Goal: Task Accomplishment & Management: Use online tool/utility

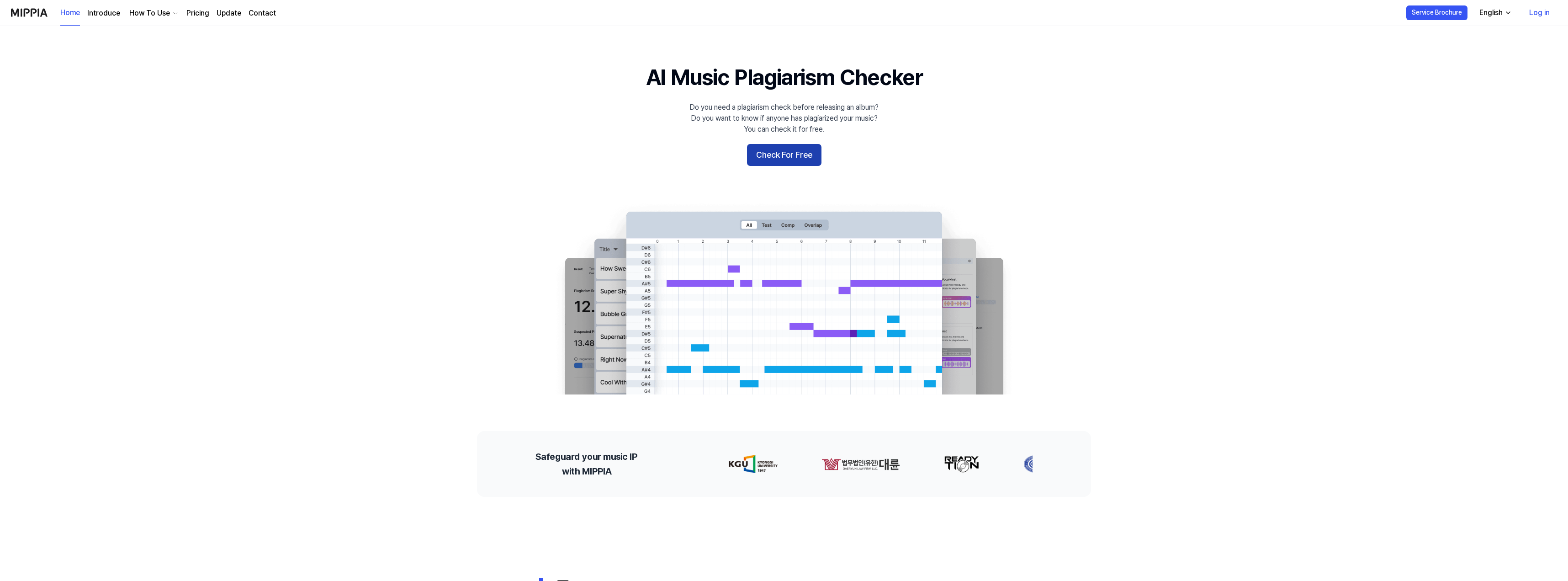
drag, startPoint x: 0, startPoint y: 0, endPoint x: 786, endPoint y: 163, distance: 802.7
click at [786, 163] on button "Check For Free" at bounding box center [784, 155] width 74 height 22
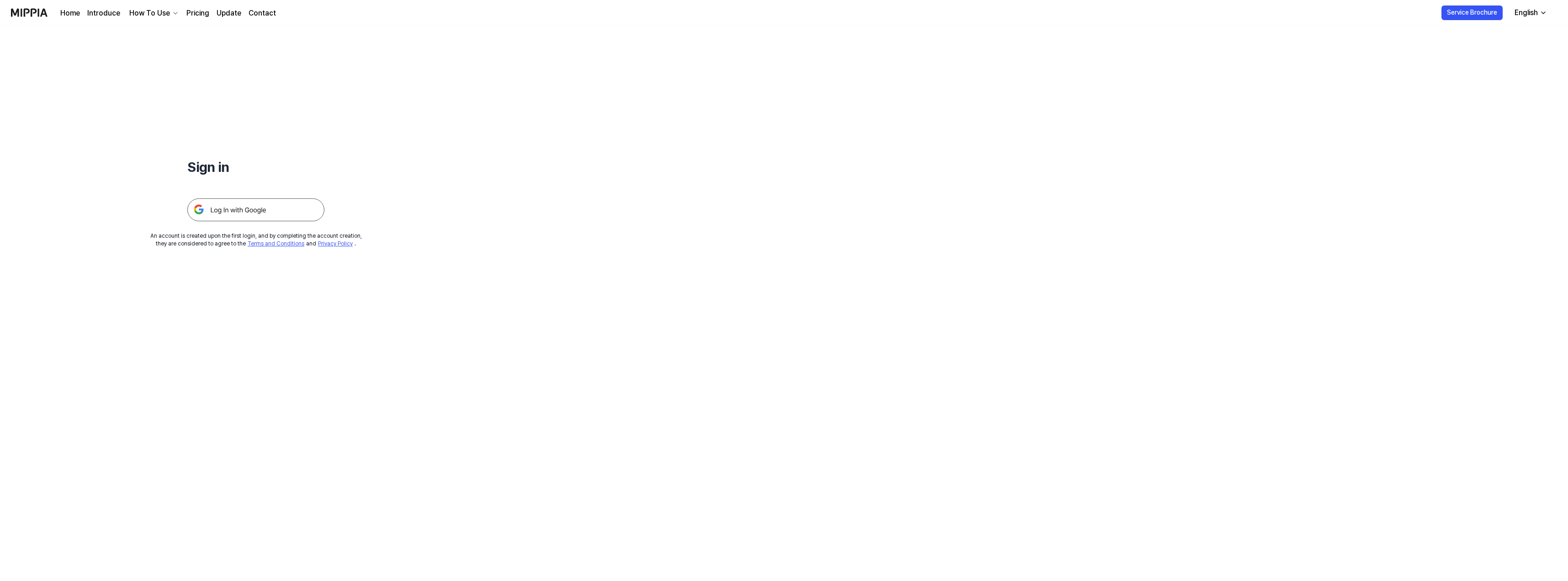
click at [243, 212] on img at bounding box center [256, 209] width 137 height 23
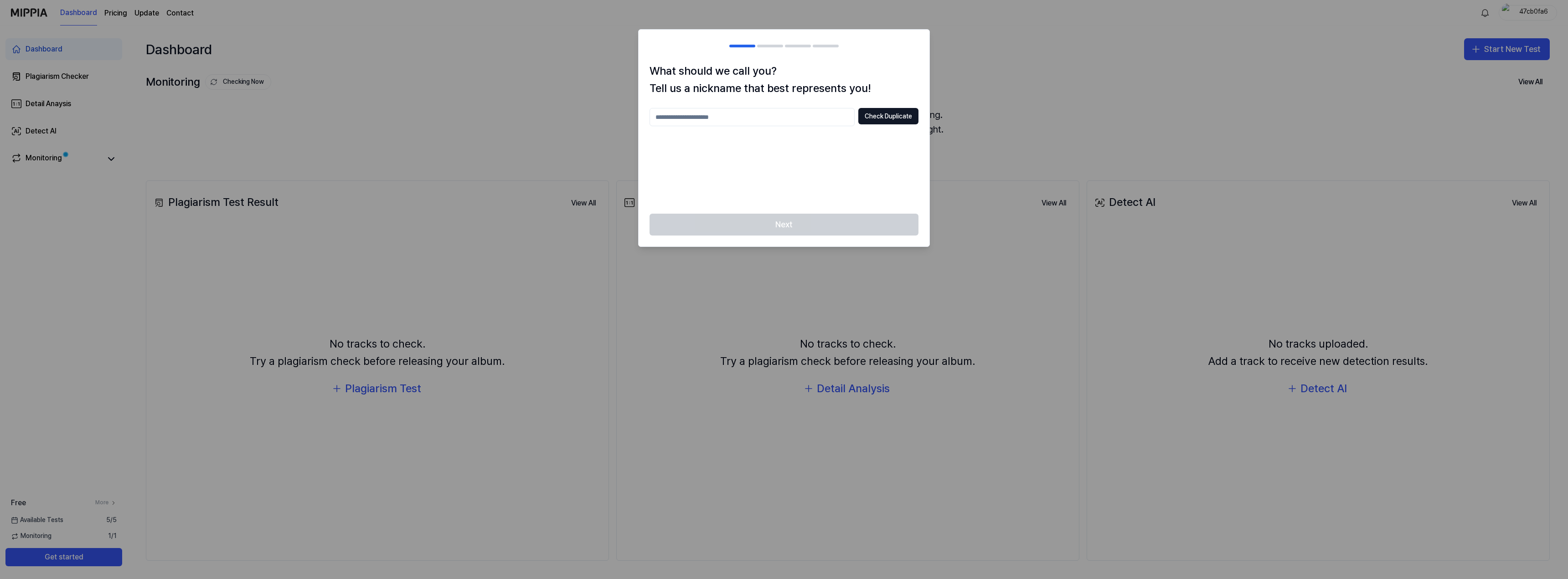
click at [738, 117] on input "text" at bounding box center [752, 117] width 205 height 18
type input "*****"
click at [906, 119] on button "Check Duplicate" at bounding box center [888, 116] width 60 height 16
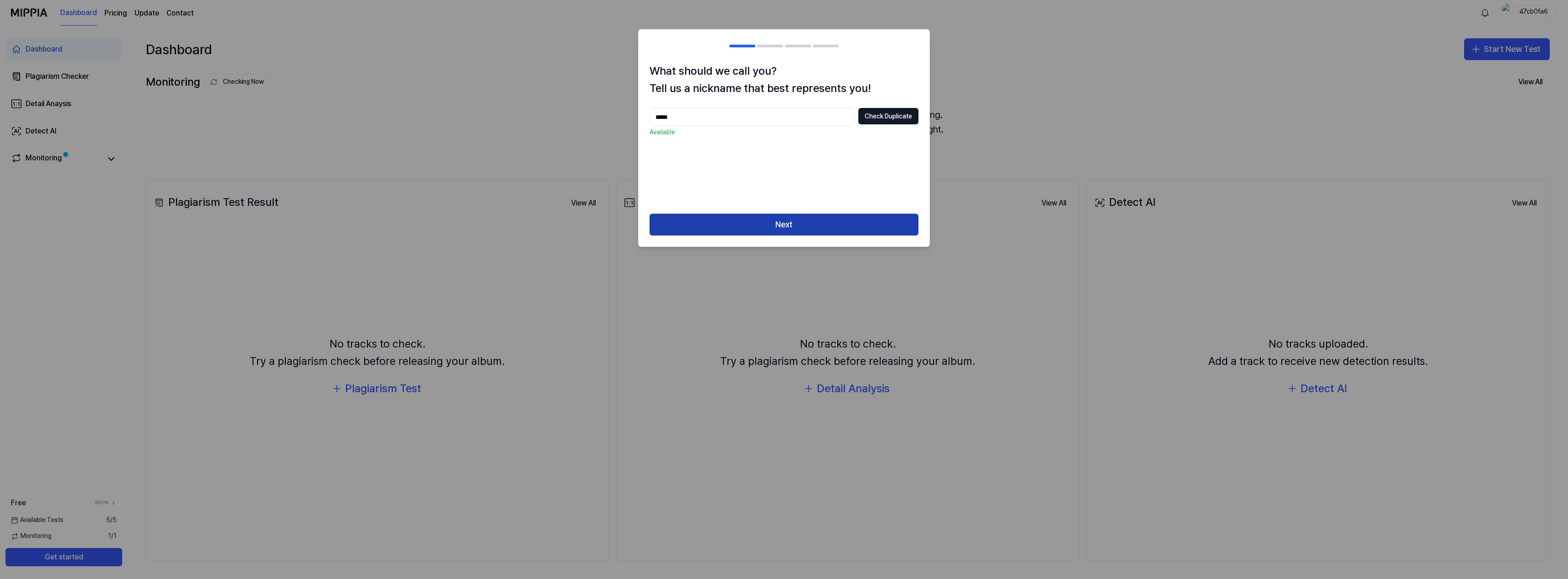
click at [788, 221] on button "Next" at bounding box center [784, 224] width 269 height 22
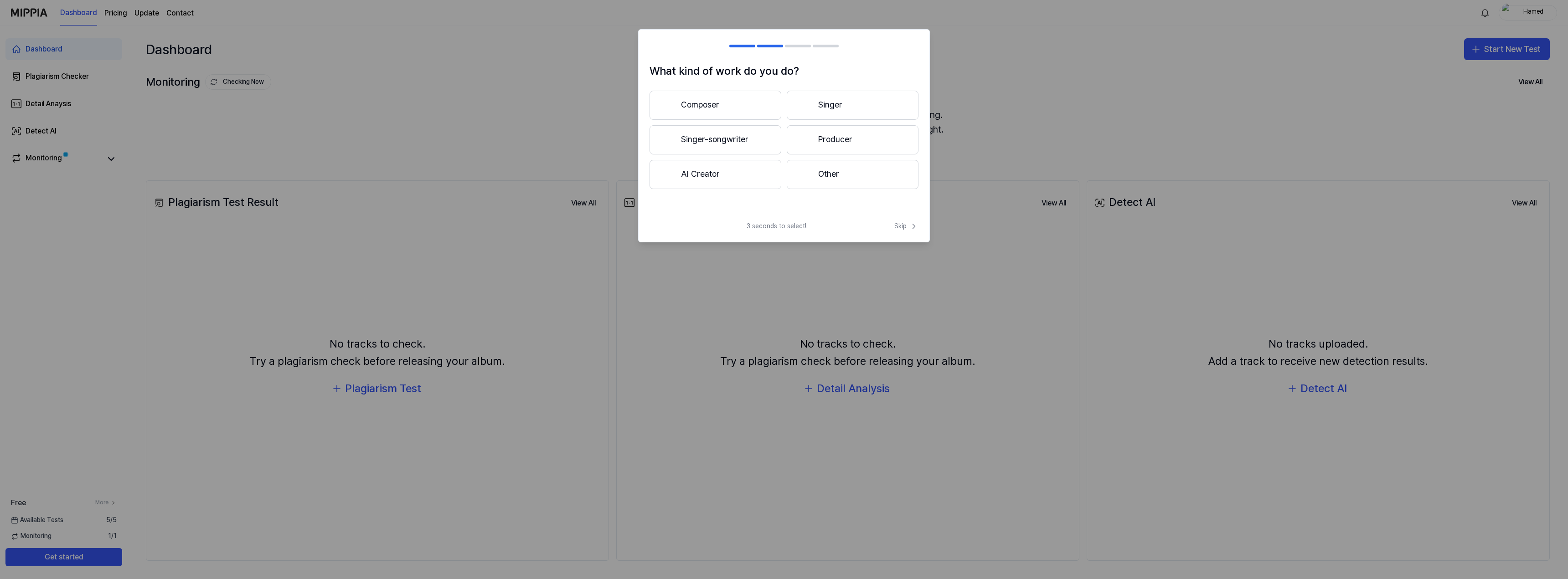
click at [735, 100] on button "Composer" at bounding box center [715, 105] width 131 height 29
click at [864, 146] on button "3 years or more" at bounding box center [852, 140] width 131 height 30
click at [657, 41] on icon at bounding box center [657, 46] width 13 height 13
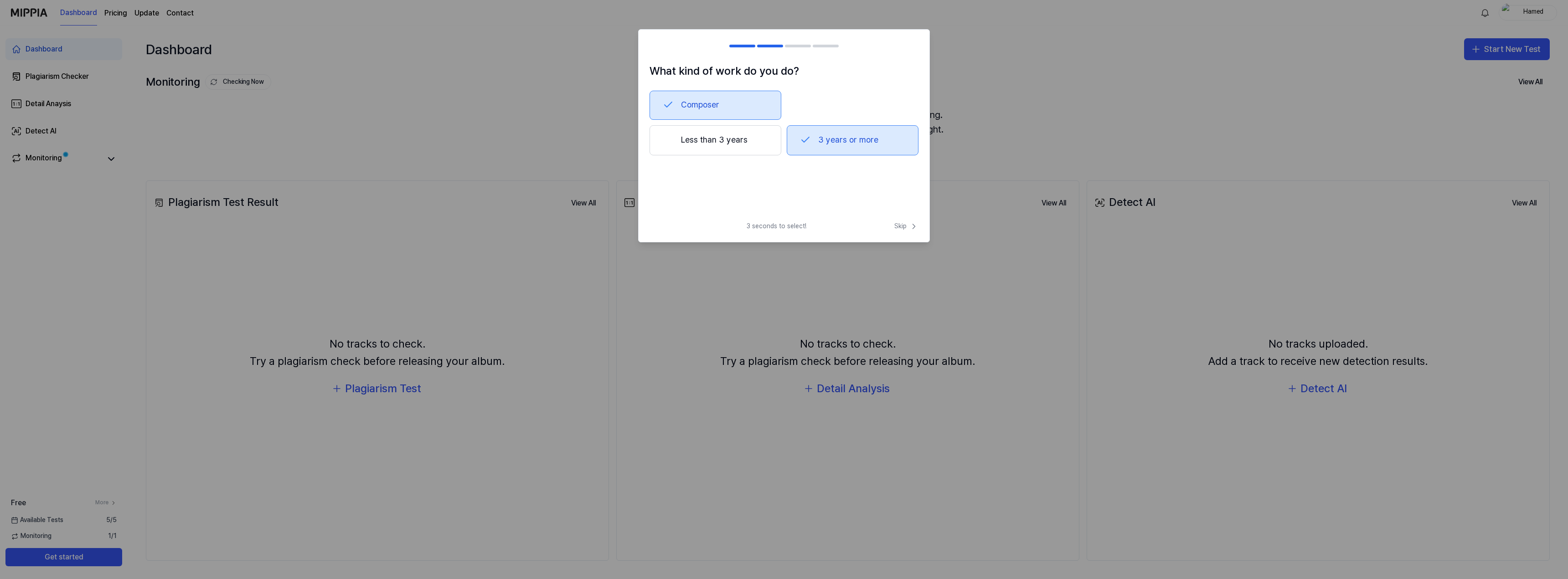
click at [878, 141] on button "3 years or more" at bounding box center [852, 140] width 131 height 30
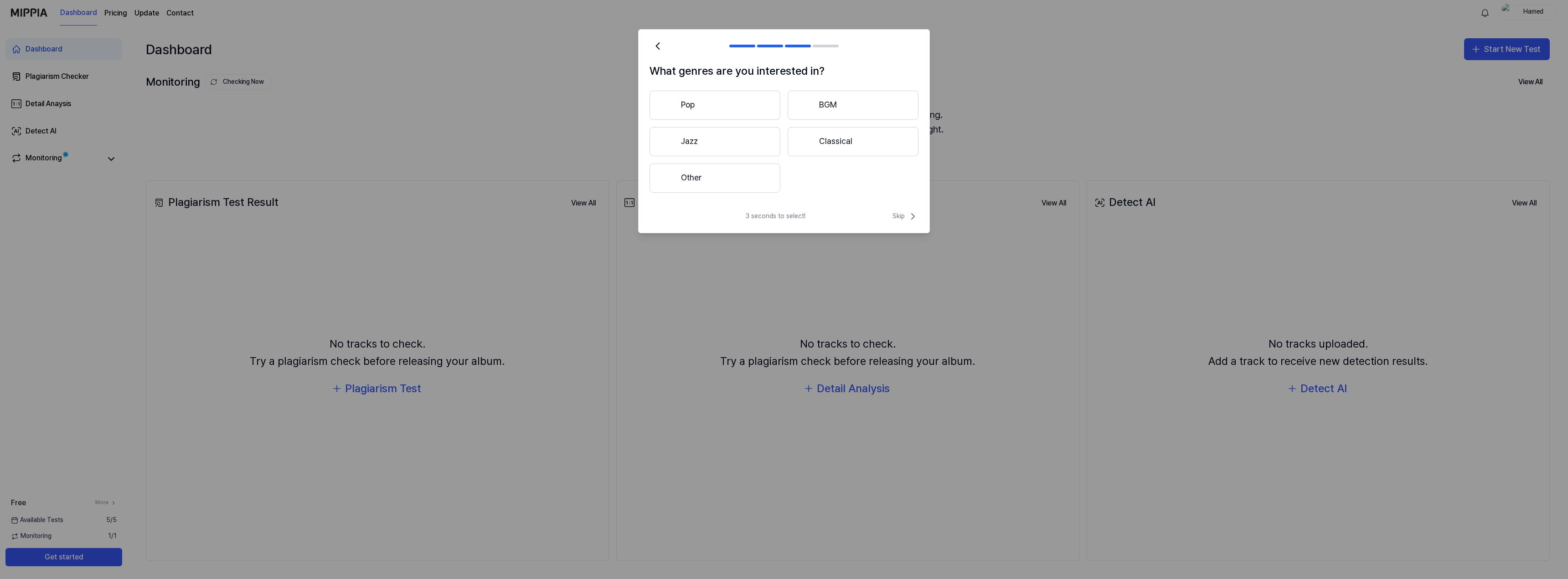
click at [738, 181] on button "Other" at bounding box center [715, 178] width 131 height 29
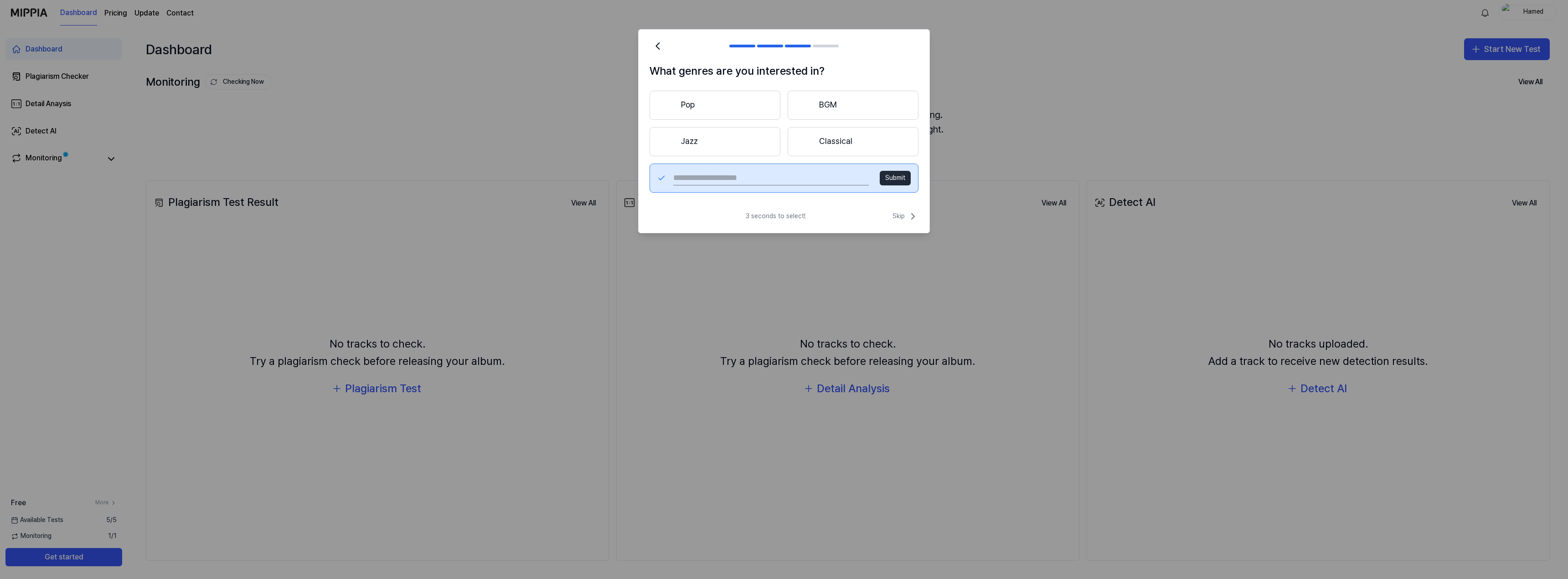
click at [782, 179] on input "text" at bounding box center [771, 178] width 195 height 15
type input "**********"
click at [901, 178] on button "Submit" at bounding box center [895, 178] width 31 height 15
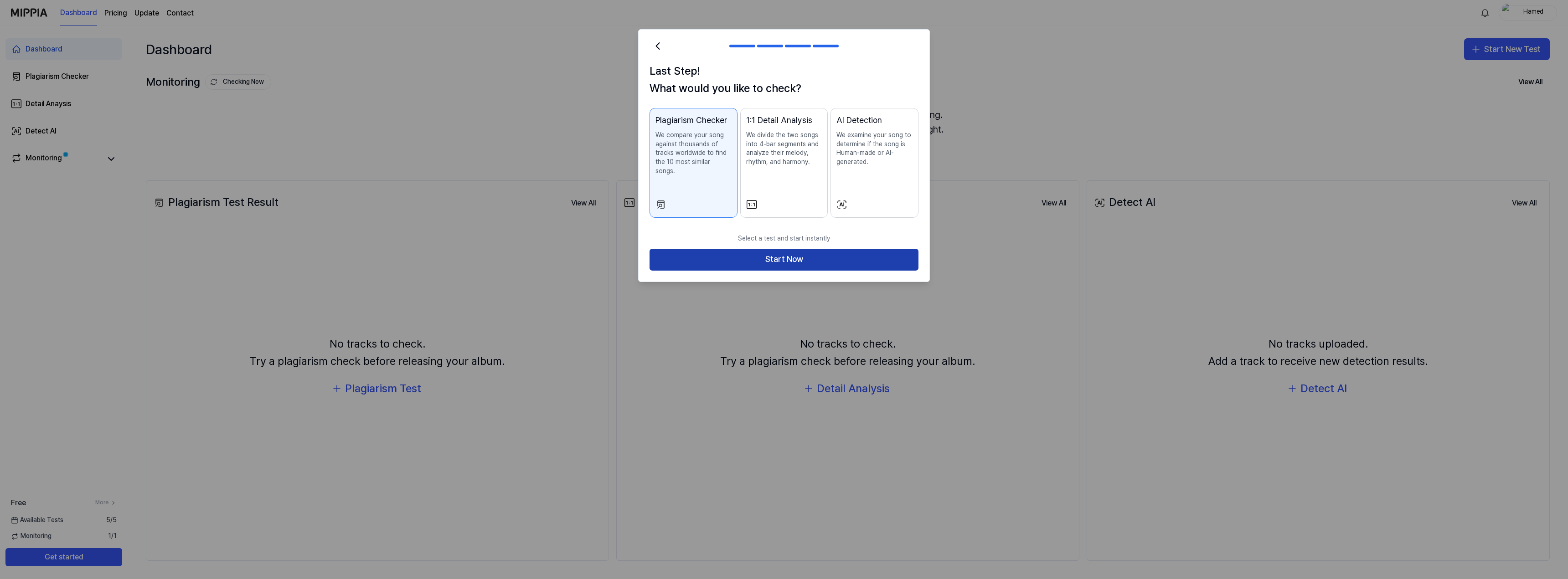
click at [729, 249] on button "Start Now" at bounding box center [784, 260] width 269 height 22
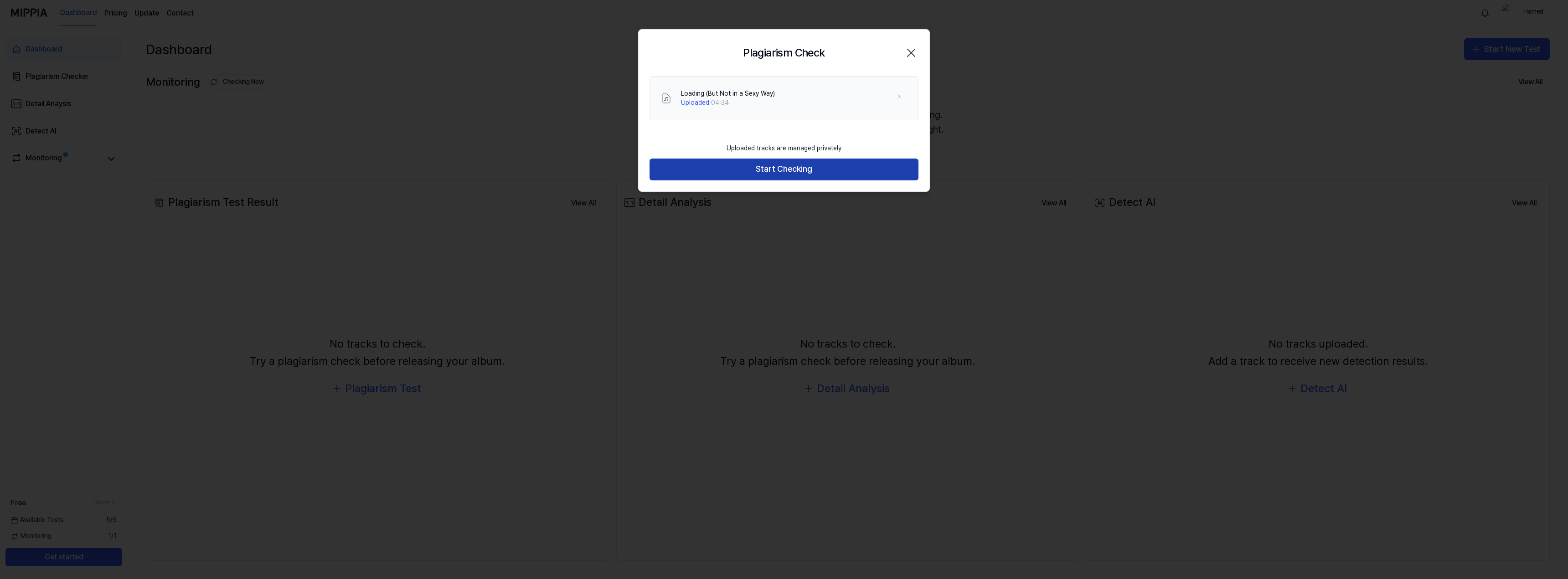
click at [834, 166] on button "Start Checking" at bounding box center [784, 170] width 269 height 22
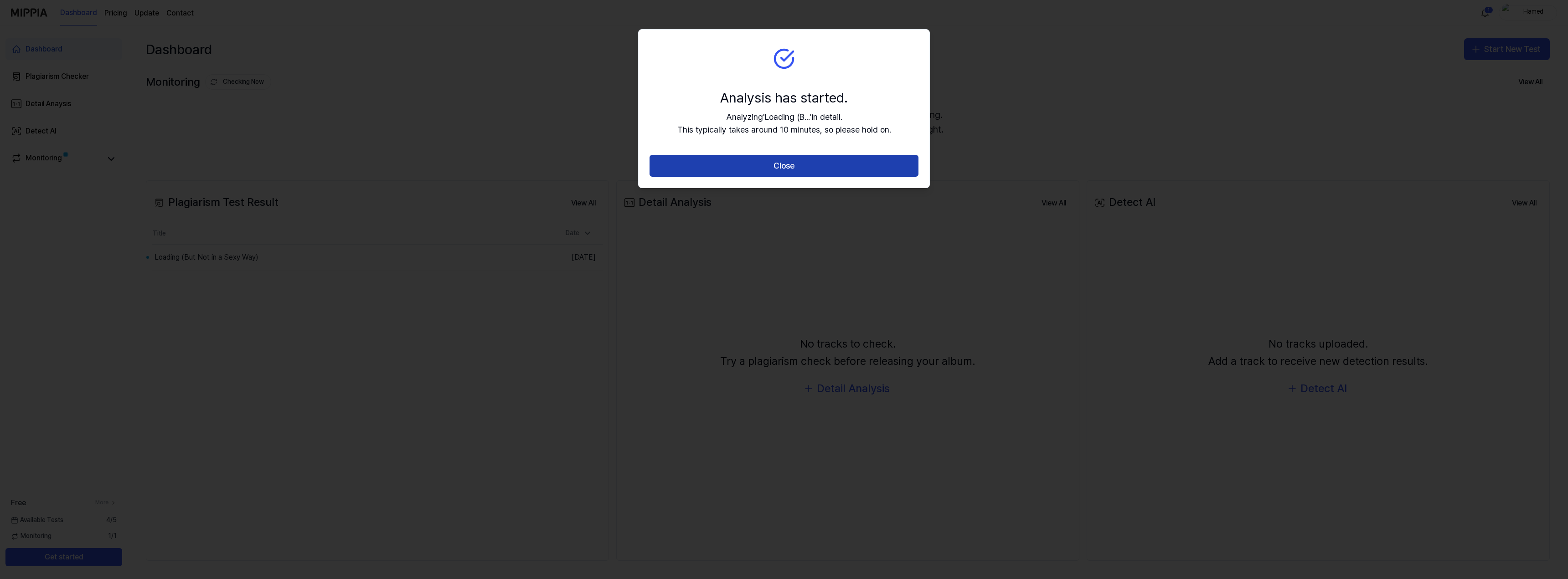
click at [808, 162] on button "Close" at bounding box center [784, 166] width 269 height 22
